Goal: Task Accomplishment & Management: Use online tool/utility

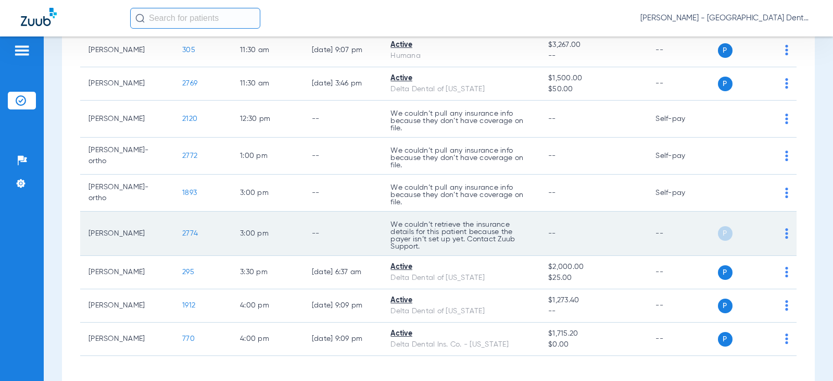
scroll to position [417, 0]
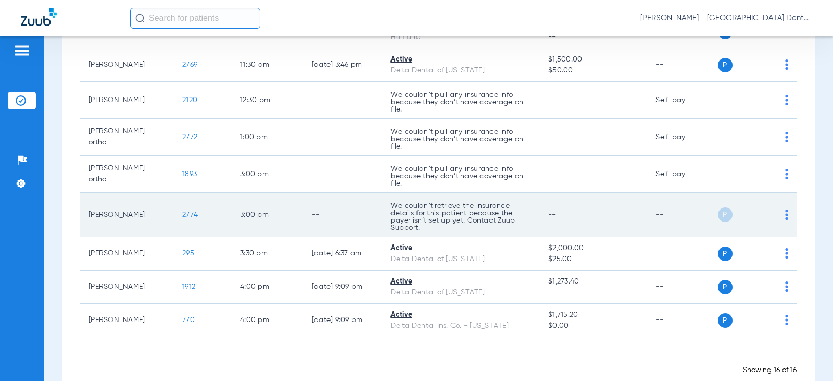
click at [785, 214] on img at bounding box center [786, 214] width 3 height 10
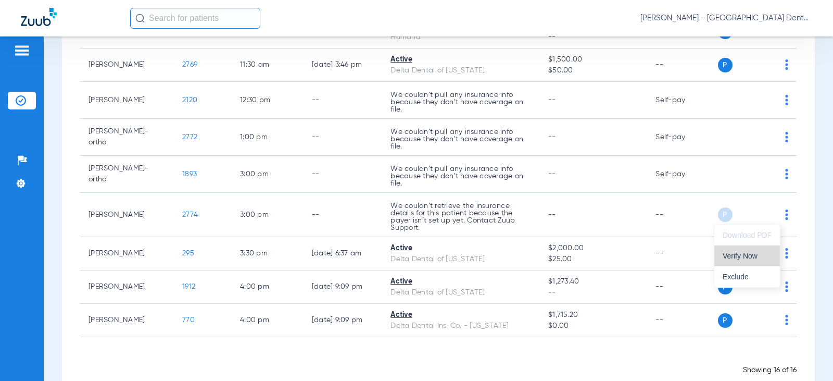
click at [746, 254] on span "Verify Now" at bounding box center [747, 255] width 49 height 7
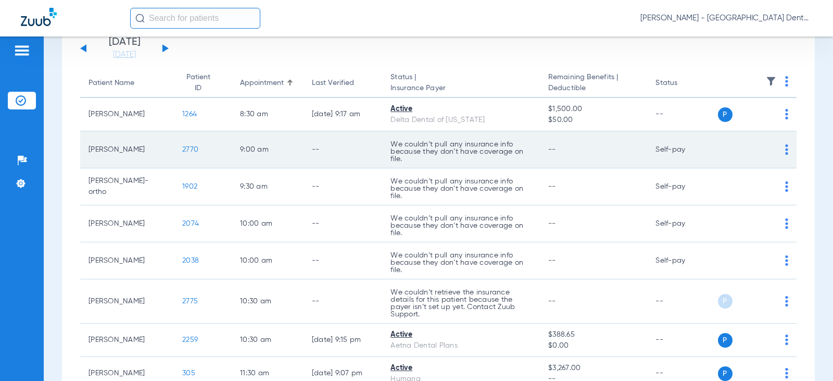
scroll to position [0, 0]
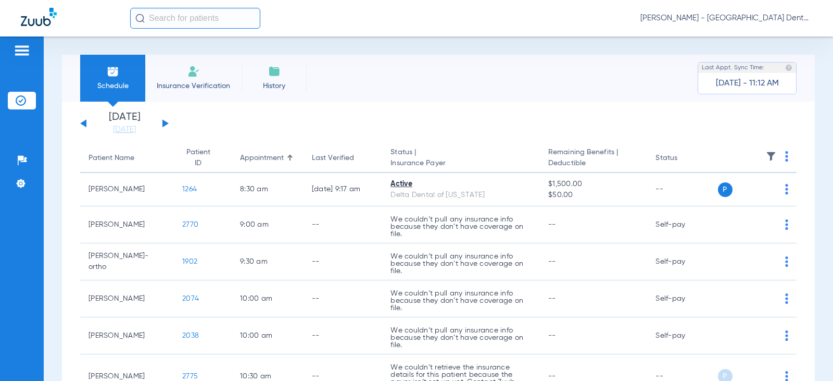
click at [165, 119] on div "[DATE] [DATE] [DATE] [DATE] [DATE] [DATE] [DATE] [DATE] [DATE] [DATE] [DATE] [D…" at bounding box center [124, 123] width 89 height 23
click at [165, 123] on button at bounding box center [165, 123] width 6 height 8
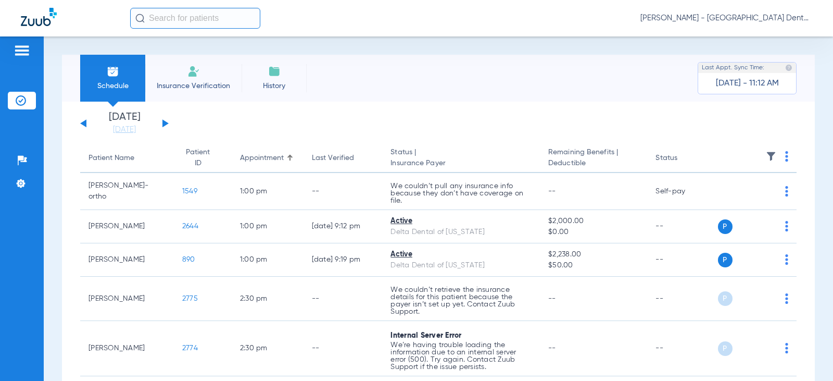
click at [165, 123] on button at bounding box center [165, 123] width 6 height 8
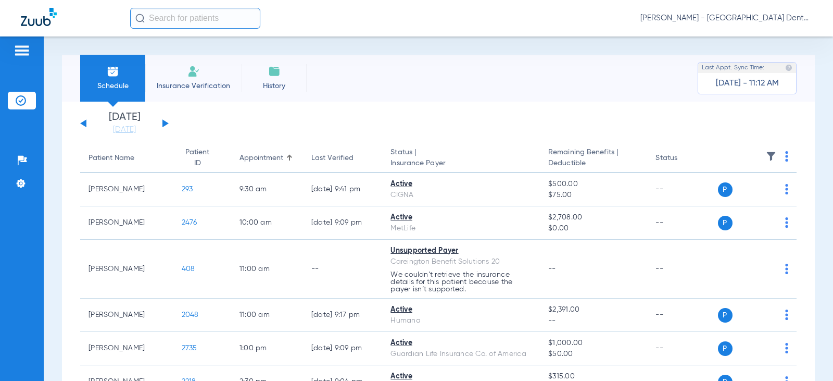
click at [166, 123] on button at bounding box center [165, 123] width 6 height 8
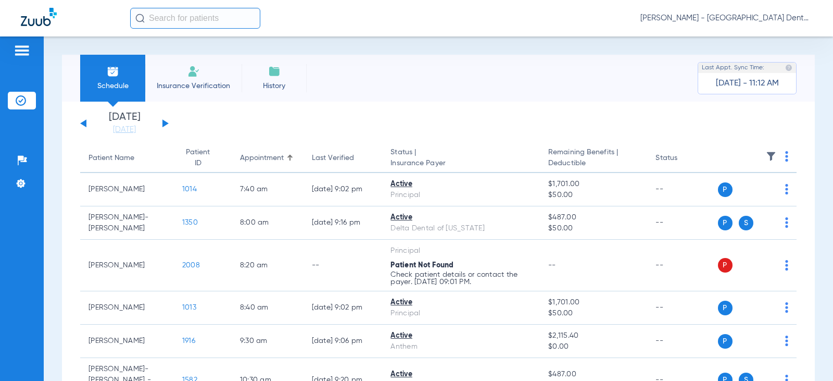
click at [166, 123] on button at bounding box center [165, 123] width 6 height 8
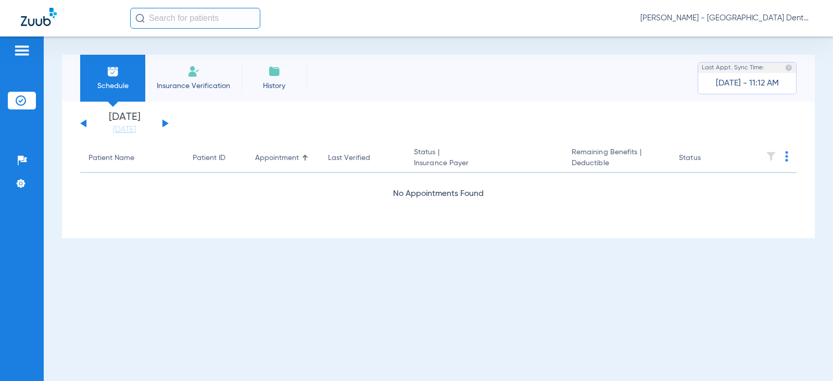
click at [166, 123] on button at bounding box center [165, 123] width 6 height 8
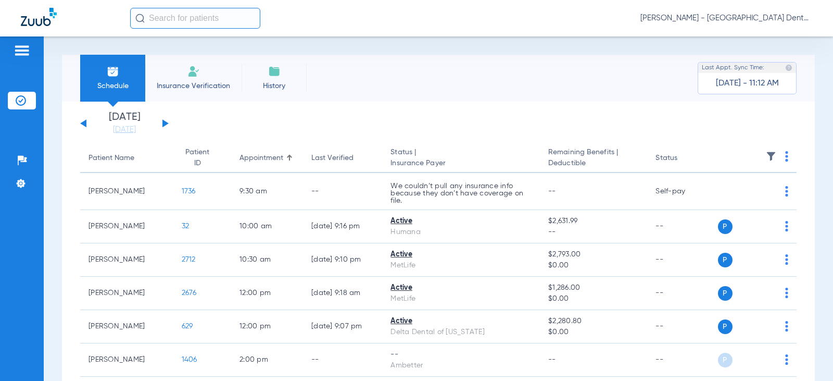
drag, startPoint x: 165, startPoint y: 124, endPoint x: 191, endPoint y: 128, distance: 26.4
click at [165, 124] on button at bounding box center [165, 123] width 6 height 8
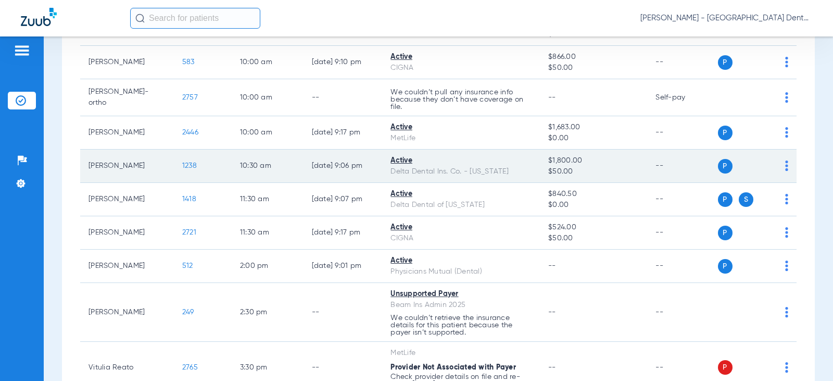
scroll to position [156, 0]
